Goal: Task Accomplishment & Management: Manage account settings

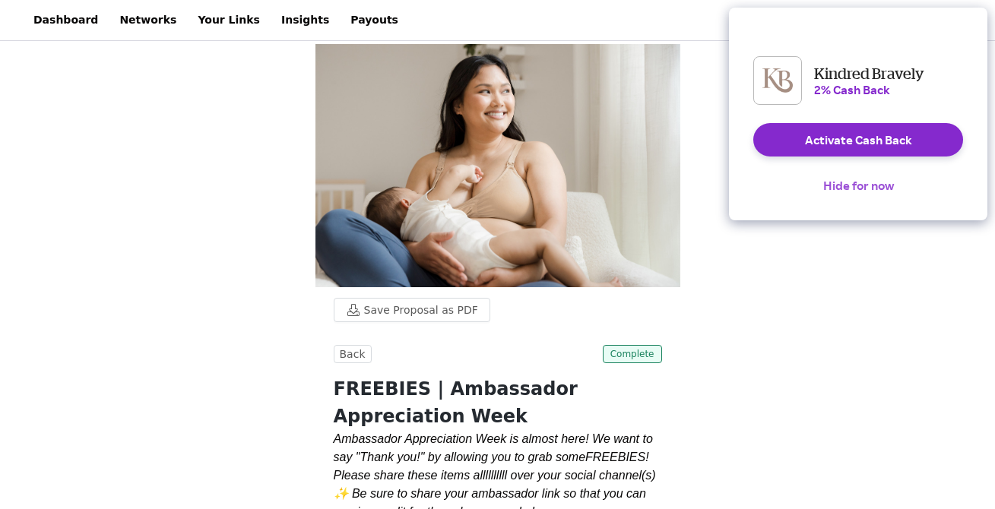
click at [842, 198] on button "Hide for now" at bounding box center [858, 185] width 95 height 33
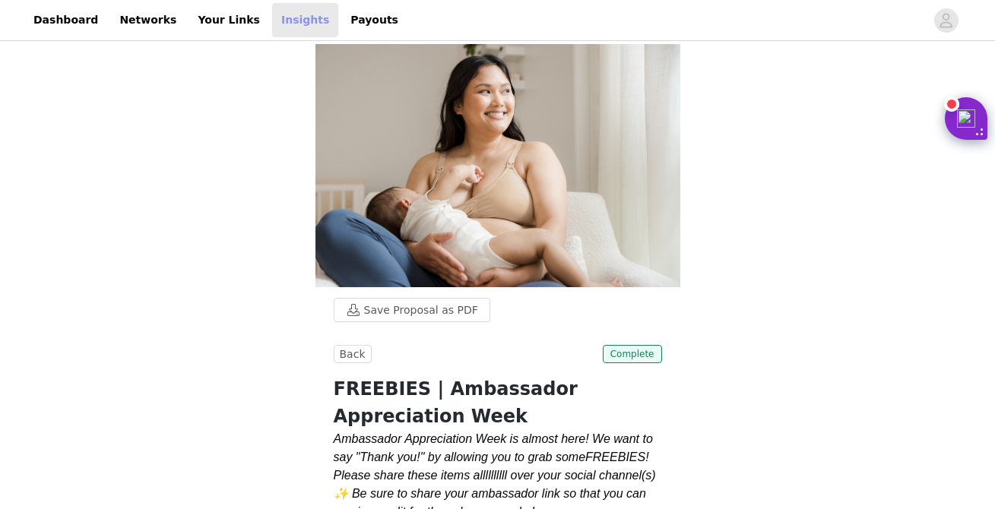
click at [282, 19] on link "Insights" at bounding box center [305, 20] width 66 height 34
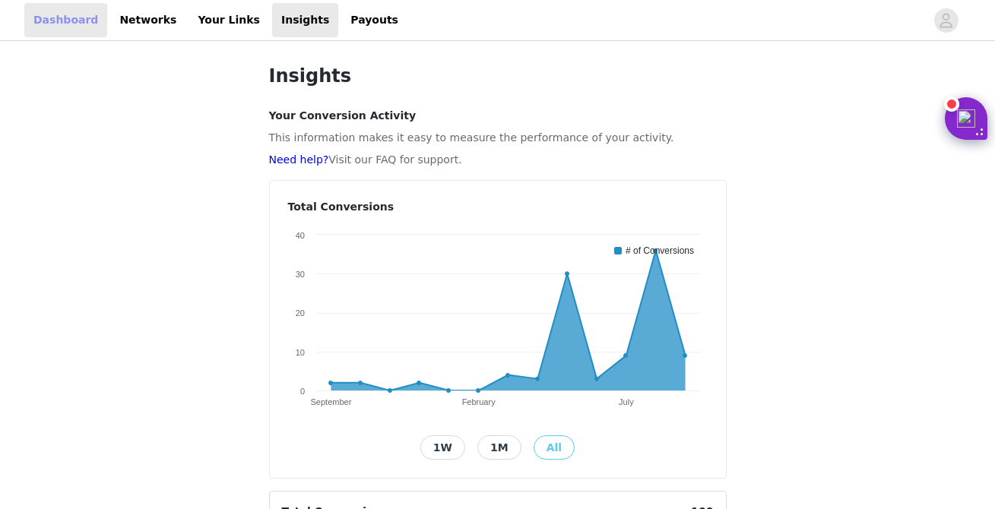
click at [59, 30] on link "Dashboard" at bounding box center [65, 20] width 83 height 34
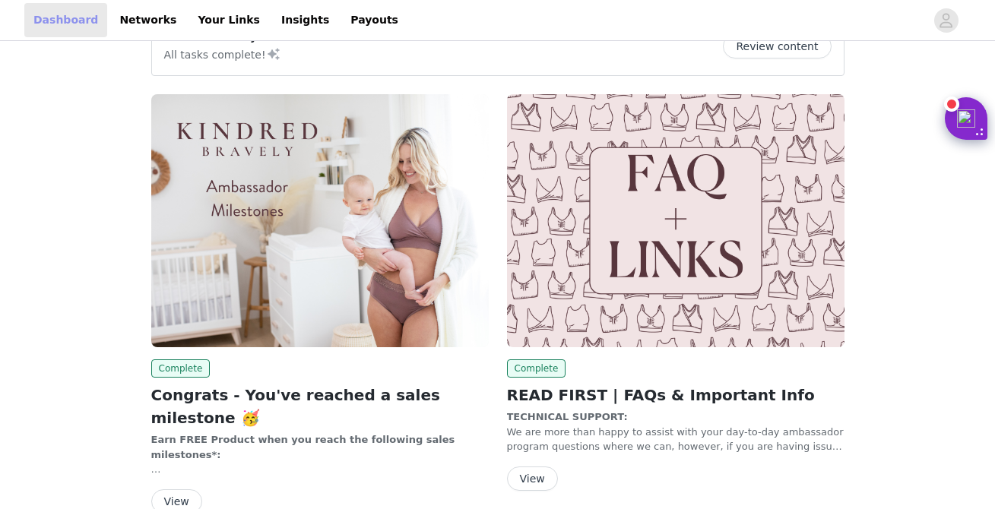
scroll to position [44, 0]
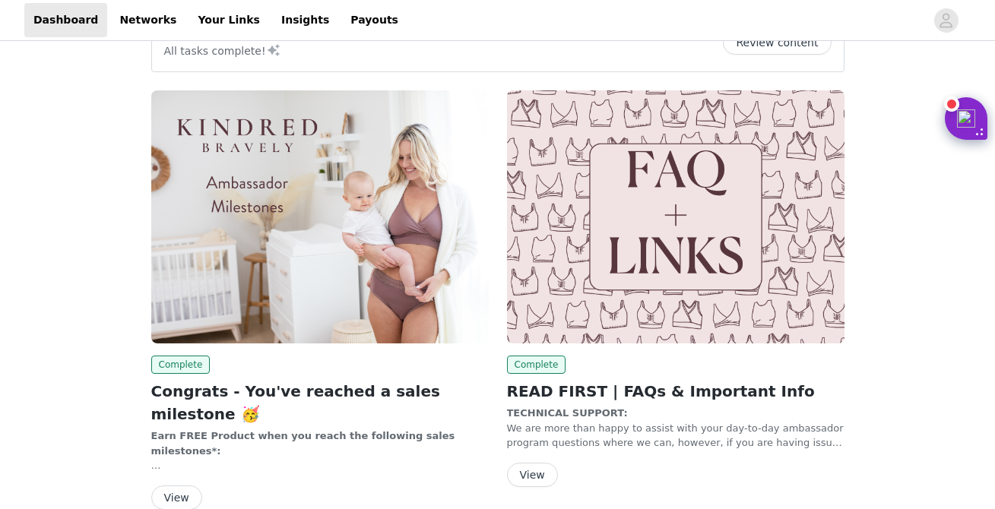
click at [274, 223] on img at bounding box center [319, 216] width 337 height 253
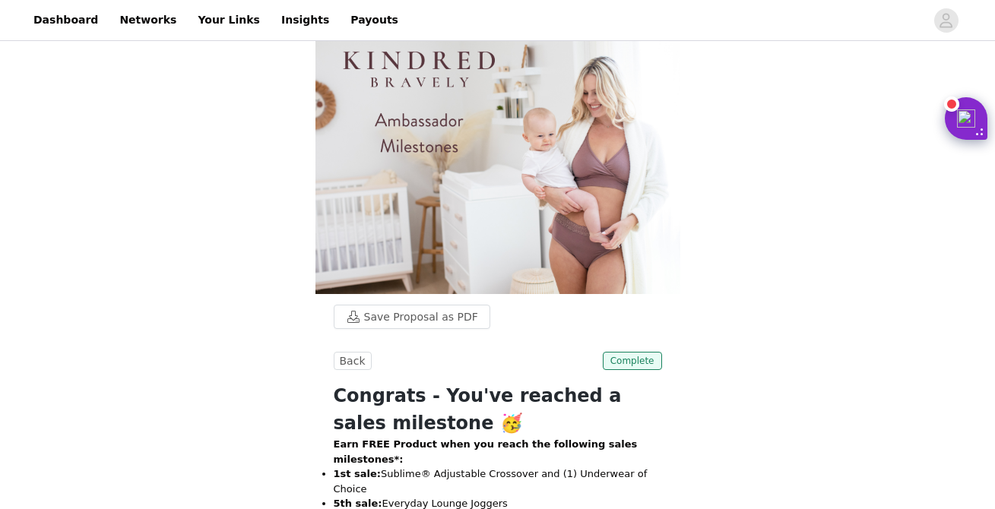
scroll to position [25, 0]
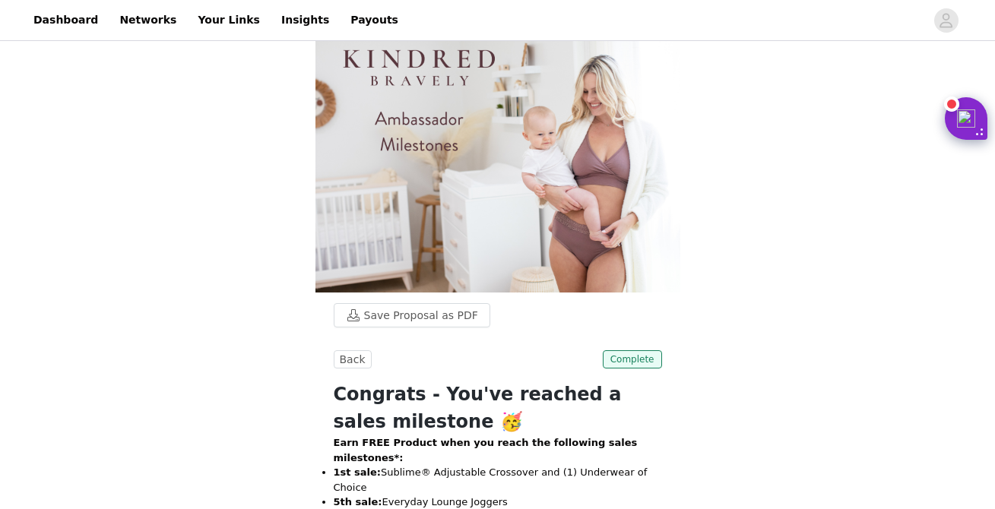
drag, startPoint x: 392, startPoint y: 388, endPoint x: 657, endPoint y: 380, distance: 265.3
copy p "Louisa Maternity & [MEDICAL_DATA] Support Leggings"
